Goal: Task Accomplishment & Management: Manage account settings

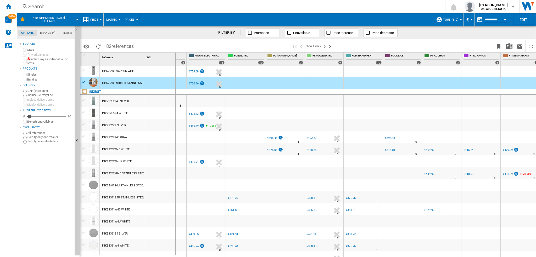
scroll to position [269, 0]
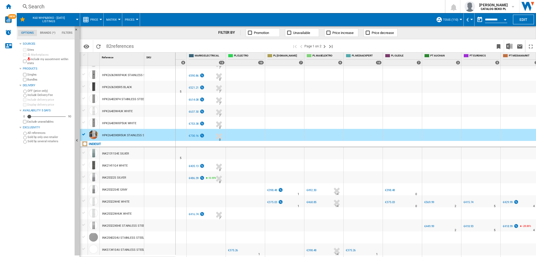
click at [458, 18] on button "TOUS (110)" at bounding box center [452, 19] width 18 height 13
click at [453, 58] on span "Edit "TOUS"..." at bounding box center [455, 60] width 32 height 5
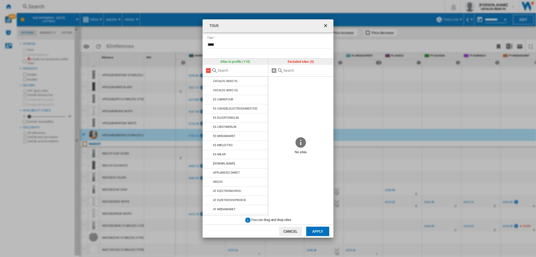
click at [208, 70] on md-icon "TOUS Title ..." at bounding box center [208, 70] width 6 height 6
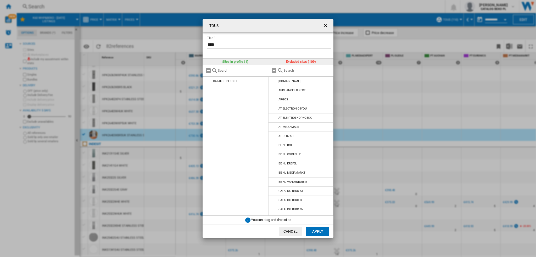
click at [293, 71] on input "TOUS Title ..." at bounding box center [307, 71] width 48 height 4
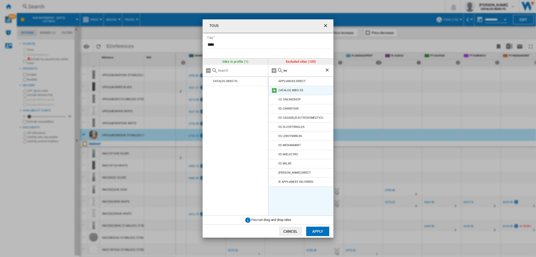
type input "es"
click at [271, 91] on md-icon "TOUS Title ..." at bounding box center [274, 90] width 6 height 6
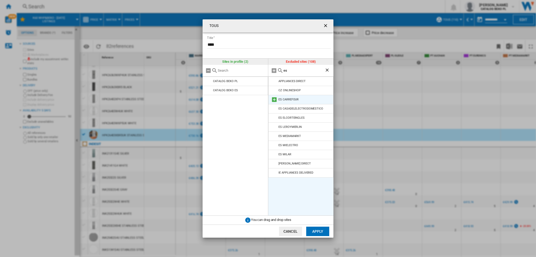
click at [273, 100] on md-icon "TOUS Title ..." at bounding box center [274, 100] width 6 height 6
click at [273, 101] on md-icon "TOUS Title ..." at bounding box center [274, 100] width 6 height 6
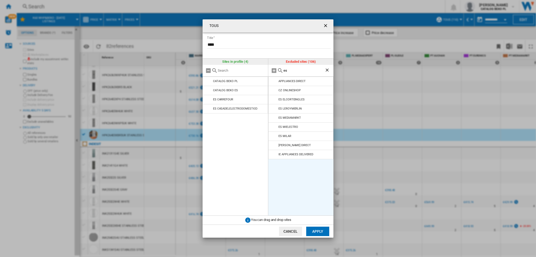
click at [273, 101] on md-icon "TOUS Title ..." at bounding box center [274, 100] width 6 height 6
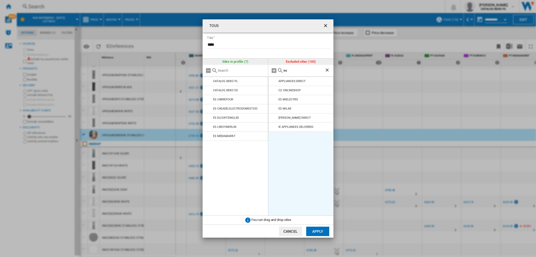
click at [273, 101] on md-icon "TOUS Title ..." at bounding box center [274, 100] width 6 height 6
click at [320, 232] on button "Apply" at bounding box center [317, 231] width 23 height 9
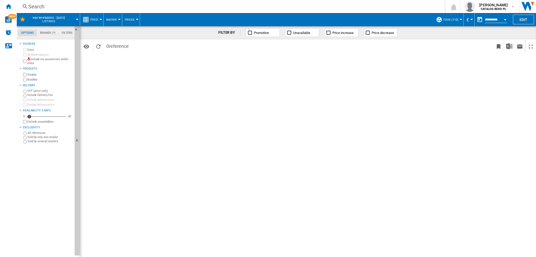
click at [438, 103] on div "FILTER BY Promotion Unavailable Price increase Price decrease Identifiers SKU -…" at bounding box center [308, 141] width 456 height 231
click at [451, 17] on button "TOUS (110)" at bounding box center [452, 19] width 18 height 13
click at [452, 50] on md-radio-button "TOUS (110)" at bounding box center [459, 48] width 39 height 5
click at [457, 82] on div "FILTER BY Promotion Unavailable Price increase Price decrease Identifiers SKU -…" at bounding box center [308, 141] width 456 height 231
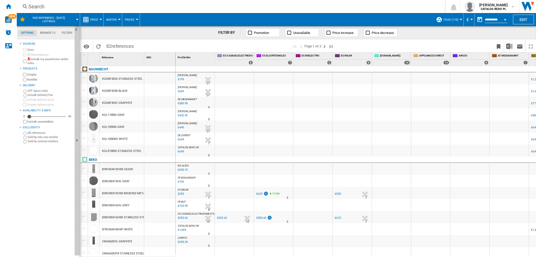
click at [450, 20] on span "TOUS (110)" at bounding box center [450, 19] width 15 height 3
click at [450, 59] on span "Edit "TOUS"..." at bounding box center [455, 60] width 32 height 5
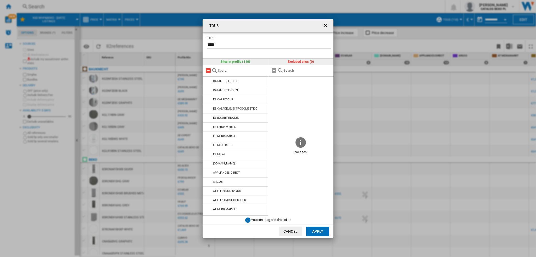
click at [207, 70] on md-icon at bounding box center [208, 70] width 6 height 6
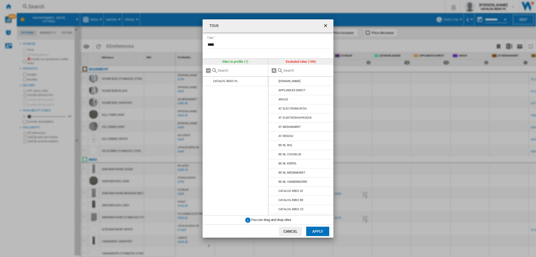
click at [290, 72] on input "text" at bounding box center [307, 71] width 48 height 4
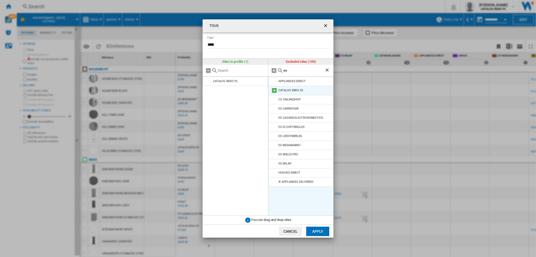
type input "es"
click at [272, 90] on md-icon at bounding box center [274, 90] width 6 height 6
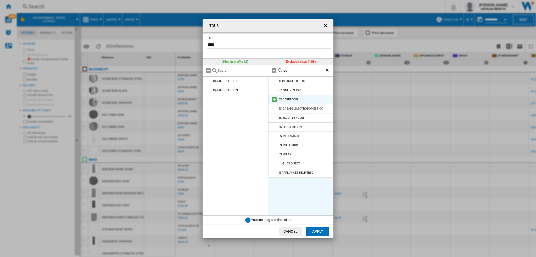
click at [273, 99] on md-icon at bounding box center [274, 100] width 6 height 6
click at [274, 106] on md-icon at bounding box center [274, 109] width 6 height 6
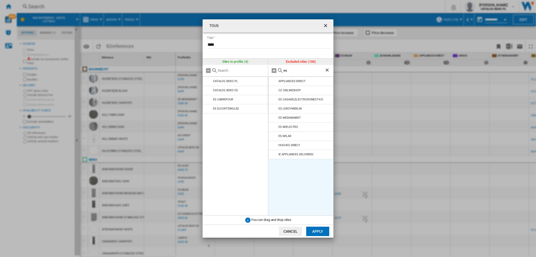
click at [273, 114] on li "ES MEDIAMARKT" at bounding box center [300, 117] width 65 height 9
click at [273, 109] on md-icon at bounding box center [274, 109] width 6 height 6
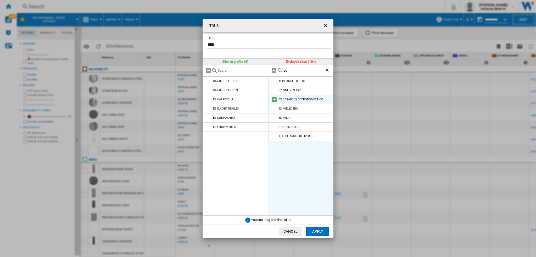
click at [275, 100] on md-icon at bounding box center [274, 100] width 6 height 6
click at [275, 99] on md-icon at bounding box center [274, 100] width 6 height 6
click at [274, 101] on md-icon at bounding box center [274, 100] width 6 height 6
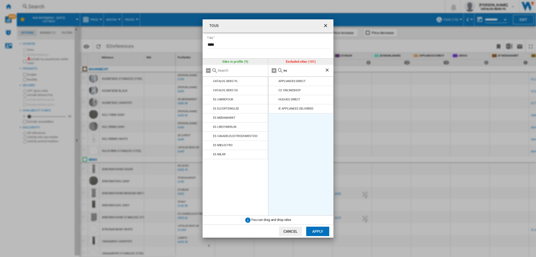
click at [321, 230] on button "Apply" at bounding box center [317, 231] width 23 height 9
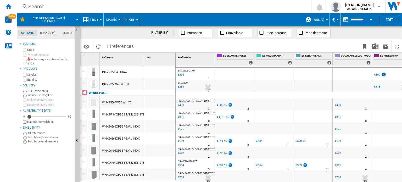
scroll to position [38, 0]
click at [186, 7] on div "Search" at bounding box center [162, 6] width 269 height 7
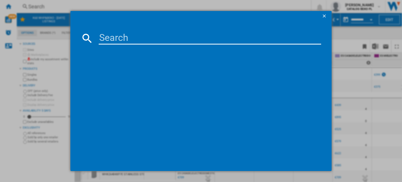
click at [325, 16] on ng-md-icon "getI18NText('BUTTONS.CLOSE_DIALOG')" at bounding box center [324, 16] width 6 height 6
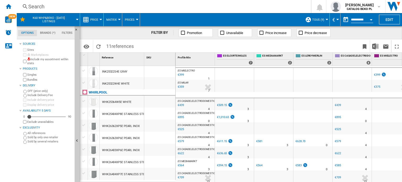
click at [54, 164] on div "Sources Sites Marketplaces Include my assortment within stats Products Singles …" at bounding box center [45, 111] width 53 height 141
click at [224, 163] on div "€594.15" at bounding box center [222, 164] width 10 height 3
click at [224, 151] on div "€636.65" at bounding box center [222, 152] width 10 height 3
click at [226, 103] on div "€509.15" at bounding box center [222, 104] width 10 height 3
click at [320, 20] on span "TOUS (9)" at bounding box center [318, 19] width 12 height 3
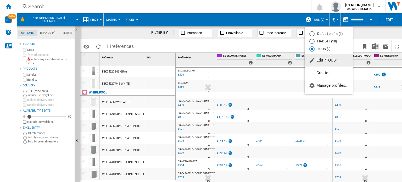
click at [323, 61] on span "Edit "TOUS"..." at bounding box center [325, 60] width 32 height 5
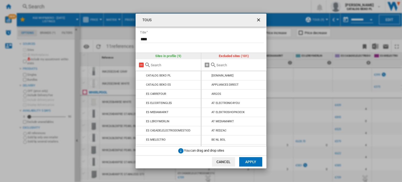
click at [140, 66] on md-icon "TOUS Title ..." at bounding box center [141, 65] width 6 height 6
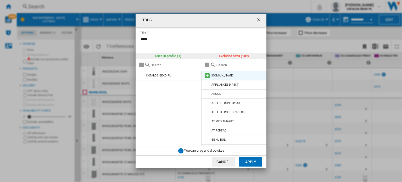
click at [207, 77] on md-icon "TOUS Title ..." at bounding box center [207, 75] width 6 height 6
click at [208, 76] on md-icon "TOUS Title ..." at bounding box center [207, 75] width 6 height 6
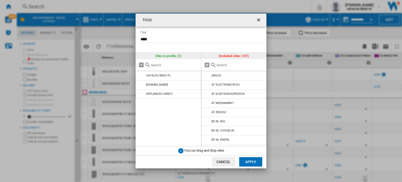
click at [208, 76] on md-icon "TOUS Title ..." at bounding box center [207, 75] width 6 height 6
click at [237, 63] on input "TOUS Title ..." at bounding box center [240, 65] width 48 height 4
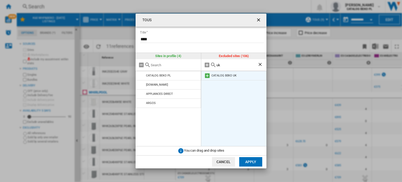
click at [206, 76] on md-icon "TOUS Title ..." at bounding box center [207, 75] width 6 height 6
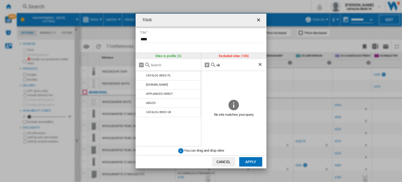
drag, startPoint x: 226, startPoint y: 64, endPoint x: 212, endPoint y: 64, distance: 13.6
click at [212, 64] on div "uk" at bounding box center [233, 65] width 65 height 12
type input "g"
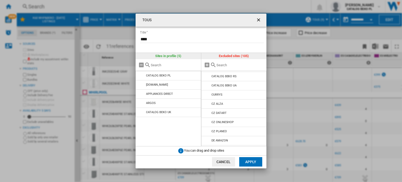
scroll to position [183, 0]
click at [204, 95] on md-icon "TOUS Title ..." at bounding box center [207, 94] width 6 height 6
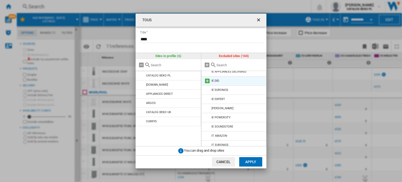
scroll to position [445, 0]
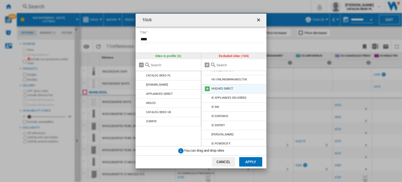
click at [207, 89] on md-icon "TOUS Title ..." at bounding box center [207, 89] width 6 height 6
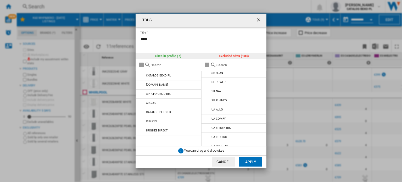
scroll to position [868, 0]
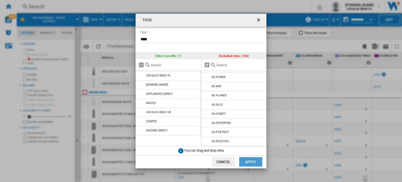
click at [253, 163] on button "Apply" at bounding box center [250, 161] width 23 height 9
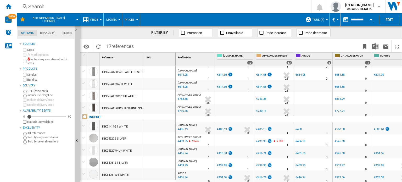
scroll to position [110, 0]
click at [226, 127] on div "€405.13" at bounding box center [222, 128] width 10 height 3
click at [224, 151] on div "€416.74" at bounding box center [222, 152] width 10 height 3
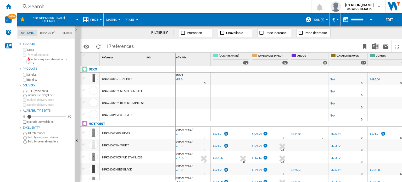
scroll to position [0, 0]
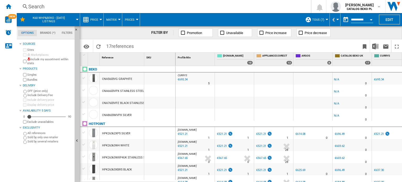
click at [183, 79] on div "€695.34" at bounding box center [182, 79] width 11 height 5
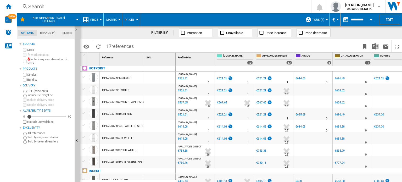
click at [218, 80] on div "€521.21" at bounding box center [224, 78] width 17 height 5
click at [262, 102] on div "€567.65" at bounding box center [261, 102] width 10 height 3
click at [318, 19] on span "TOUS (7)" at bounding box center [318, 19] width 12 height 3
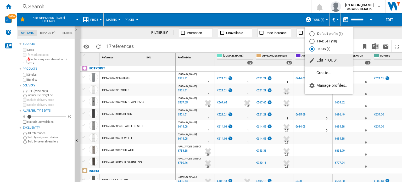
click at [333, 62] on span "Edit "TOUS"..." at bounding box center [325, 60] width 32 height 5
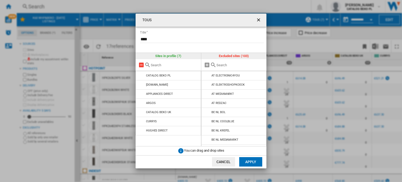
click at [140, 64] on md-icon "TOUS Title ..." at bounding box center [141, 65] width 6 height 6
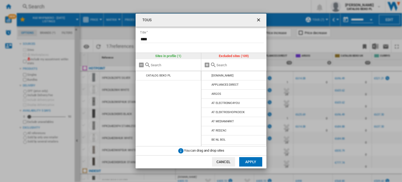
click at [222, 66] on input "TOUS Title ..." at bounding box center [240, 65] width 48 height 4
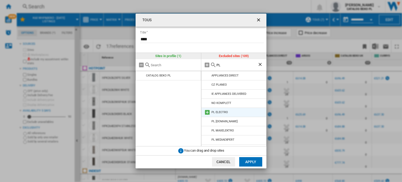
type input "PL"
click at [207, 114] on md-icon "TOUS Title ..." at bounding box center [207, 112] width 6 height 6
click at [205, 112] on md-icon "TOUS Title ..." at bounding box center [207, 112] width 6 height 6
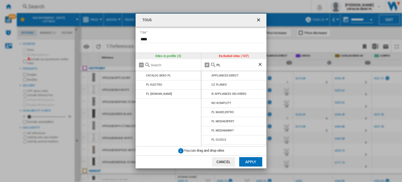
click at [205, 112] on md-icon "TOUS Title ..." at bounding box center [207, 112] width 6 height 6
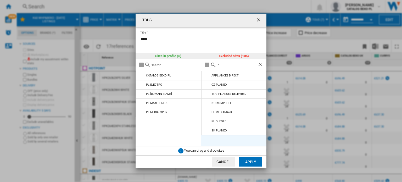
click at [205, 112] on md-icon "TOUS Title ..." at bounding box center [207, 112] width 6 height 6
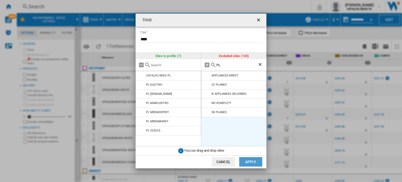
click at [248, 160] on button "Apply" at bounding box center [250, 161] width 23 height 9
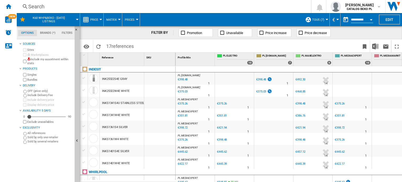
click at [257, 79] on div "€398.48" at bounding box center [261, 79] width 10 height 3
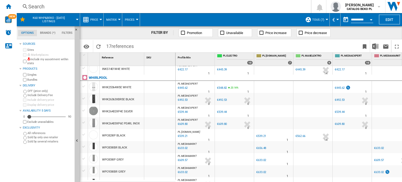
scroll to position [104, 0]
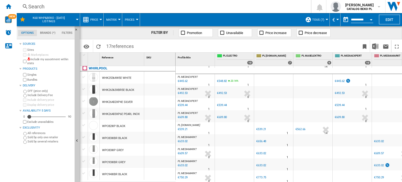
click at [341, 91] on div "€492.53" at bounding box center [339, 92] width 10 height 3
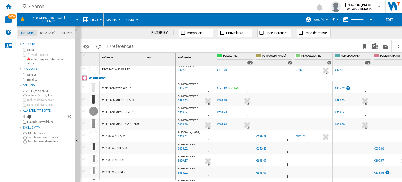
scroll to position [101, 0]
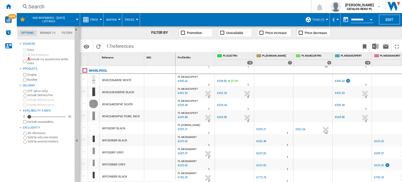
click at [222, 105] on div "€539.44" at bounding box center [222, 104] width 10 height 3
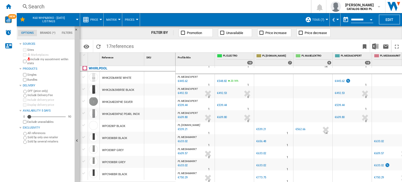
click at [263, 127] on div "€539.21" at bounding box center [261, 128] width 10 height 3
click at [338, 115] on div "€609.80" at bounding box center [339, 116] width 10 height 3
click at [224, 103] on div "€539.44" at bounding box center [222, 104] width 10 height 3
click at [128, 89] on div "WHK26363XBR5E BLACK" at bounding box center [118, 90] width 32 height 12
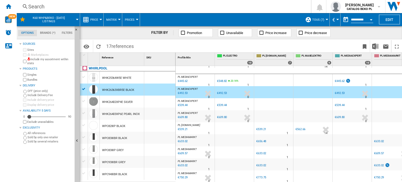
click at [223, 91] on div "€492.53" at bounding box center [222, 92] width 10 height 3
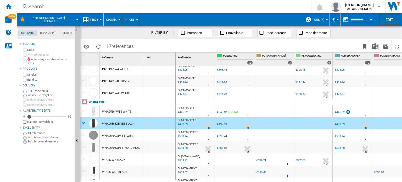
scroll to position [0, 0]
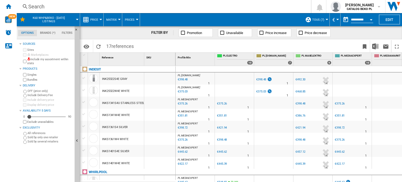
click at [315, 21] on button "TOUS (7)" at bounding box center [319, 19] width 15 height 13
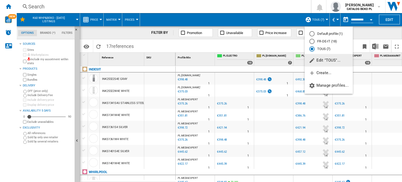
click at [323, 61] on span "Edit "TOUS"..." at bounding box center [325, 60] width 32 height 5
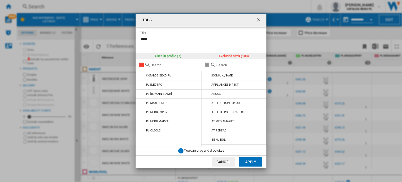
click at [141, 65] on md-icon "TOUS Title ..." at bounding box center [141, 65] width 6 height 6
click at [227, 64] on input "TOUS Title ..." at bounding box center [240, 65] width 48 height 4
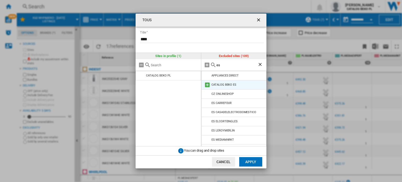
type input "es"
click at [206, 84] on md-icon "TOUS Title ..." at bounding box center [207, 85] width 6 height 6
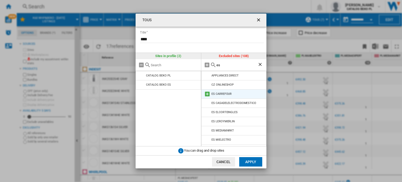
click at [206, 92] on md-icon "TOUS Title ..." at bounding box center [207, 94] width 6 height 6
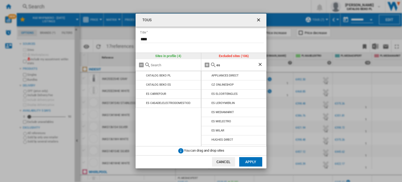
click at [206, 92] on md-icon "TOUS Title ..." at bounding box center [207, 94] width 6 height 6
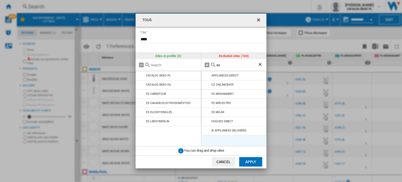
click at [206, 92] on md-icon "TOUS Title ..." at bounding box center [207, 94] width 6 height 6
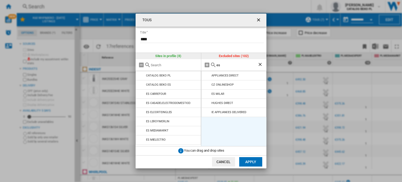
click at [206, 92] on md-icon "TOUS Title ..." at bounding box center [207, 94] width 6 height 6
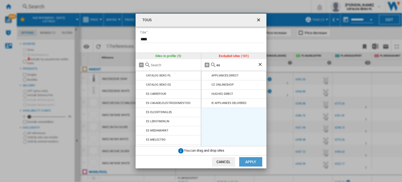
click at [252, 159] on button "Apply" at bounding box center [250, 161] width 23 height 9
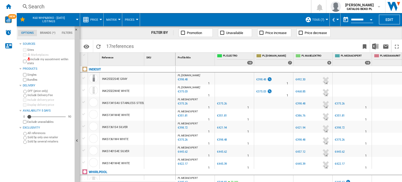
click at [321, 16] on button "TOUS (7)" at bounding box center [319, 19] width 15 height 13
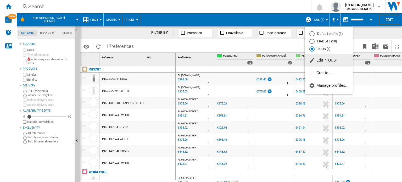
click at [329, 58] on span "Edit "TOUS"..." at bounding box center [325, 60] width 32 height 5
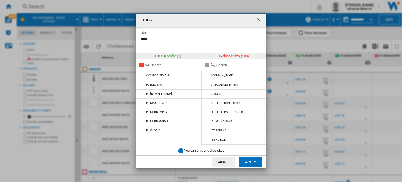
click at [140, 66] on md-icon at bounding box center [141, 65] width 6 height 6
click at [237, 67] on input "text" at bounding box center [240, 65] width 48 height 4
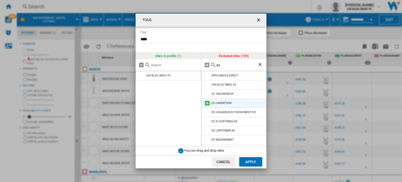
type input "es"
click at [206, 103] on md-icon at bounding box center [207, 103] width 6 height 6
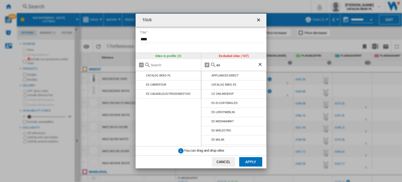
click at [206, 103] on md-icon at bounding box center [207, 103] width 6 height 6
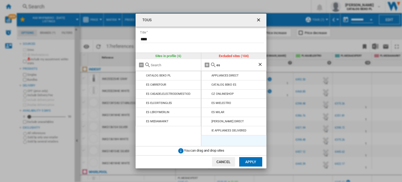
click at [206, 103] on md-icon at bounding box center [207, 103] width 6 height 6
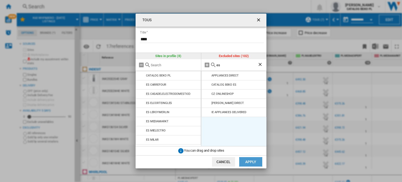
click at [249, 159] on button "Apply" at bounding box center [250, 161] width 23 height 9
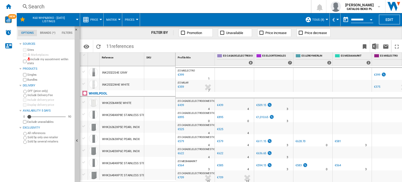
scroll to position [38, 0]
click at [53, 167] on div "Sources Sites Marketplaces Include my assortment within stats Products Singles …" at bounding box center [45, 111] width 53 height 141
click at [321, 21] on span "TOUS (8)" at bounding box center [318, 19] width 12 height 3
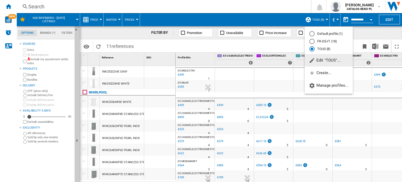
click at [324, 58] on span "Edit "TOUS"..." at bounding box center [325, 60] width 32 height 5
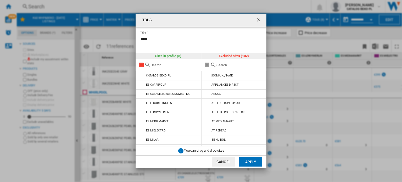
click at [141, 66] on md-icon "TOUS Title ..." at bounding box center [141, 65] width 6 height 6
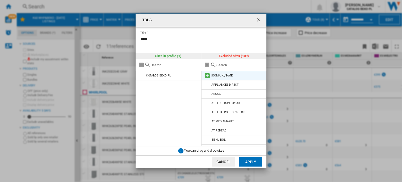
click at [206, 76] on md-icon "TOUS Title ..." at bounding box center [207, 75] width 6 height 6
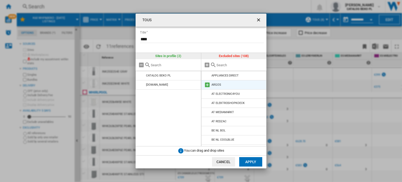
click at [206, 82] on md-icon "TOUS Title ..." at bounding box center [207, 85] width 6 height 6
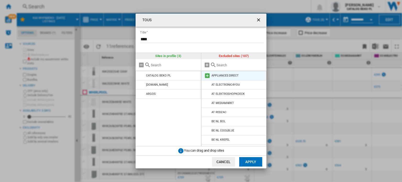
click at [206, 75] on md-icon "TOUS Title ..." at bounding box center [207, 75] width 6 height 6
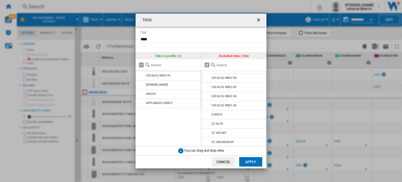
scroll to position [177, 0]
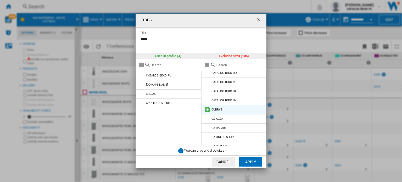
click at [206, 109] on md-icon "TOUS Title ..." at bounding box center [207, 109] width 6 height 6
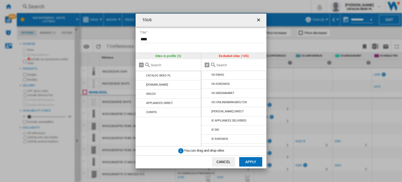
scroll to position [434, 0]
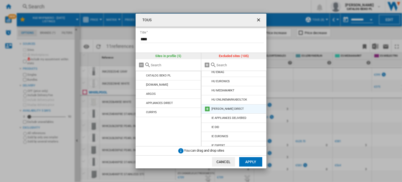
click at [207, 107] on md-icon "TOUS Title ..." at bounding box center [207, 109] width 6 height 6
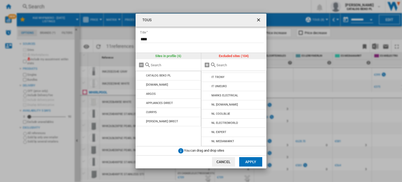
scroll to position [566, 0]
click at [207, 95] on md-icon "TOUS Title ..." at bounding box center [207, 95] width 6 height 6
click at [255, 162] on button "Apply" at bounding box center [250, 161] width 23 height 9
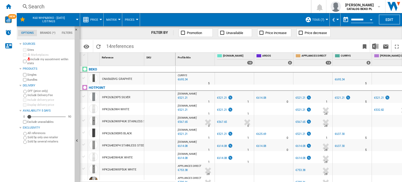
scroll to position [73, 0]
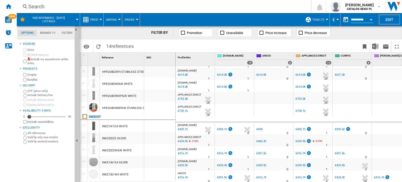
click at [222, 127] on div "€405.13" at bounding box center [222, 128] width 10 height 3
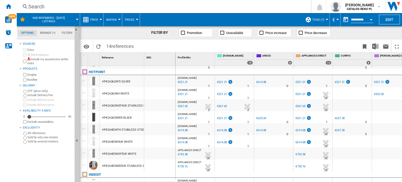
scroll to position [15, 0]
